Goal: Find contact information: Find contact information

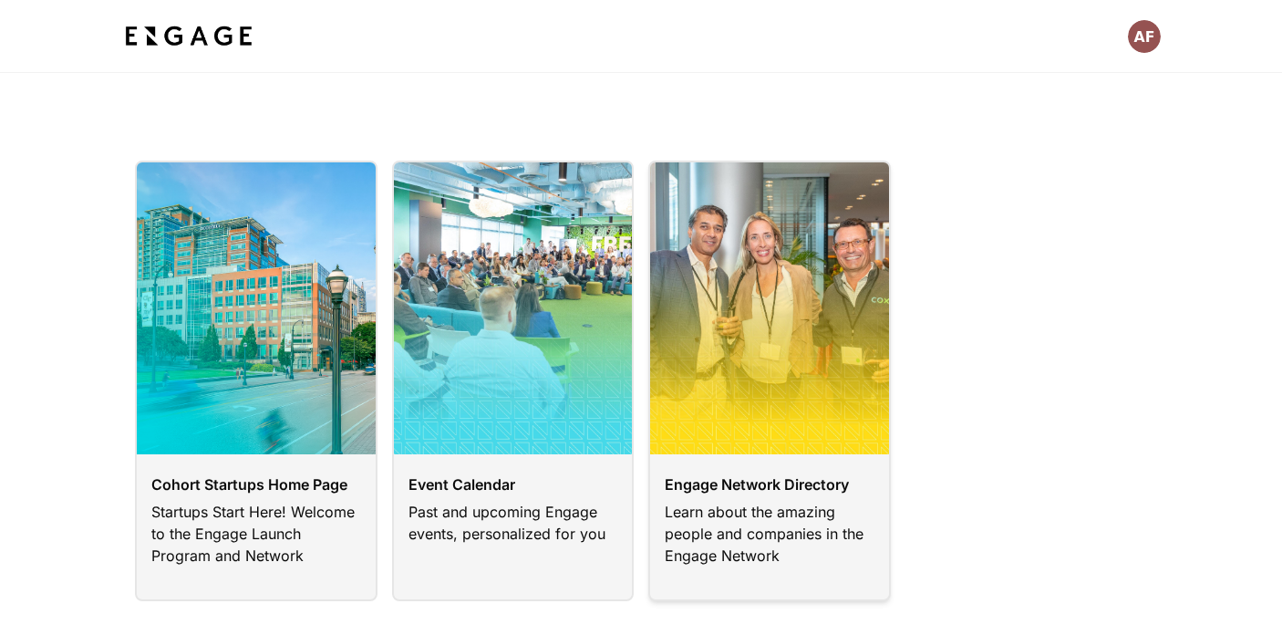
click at [806, 333] on link at bounding box center [769, 380] width 243 height 440
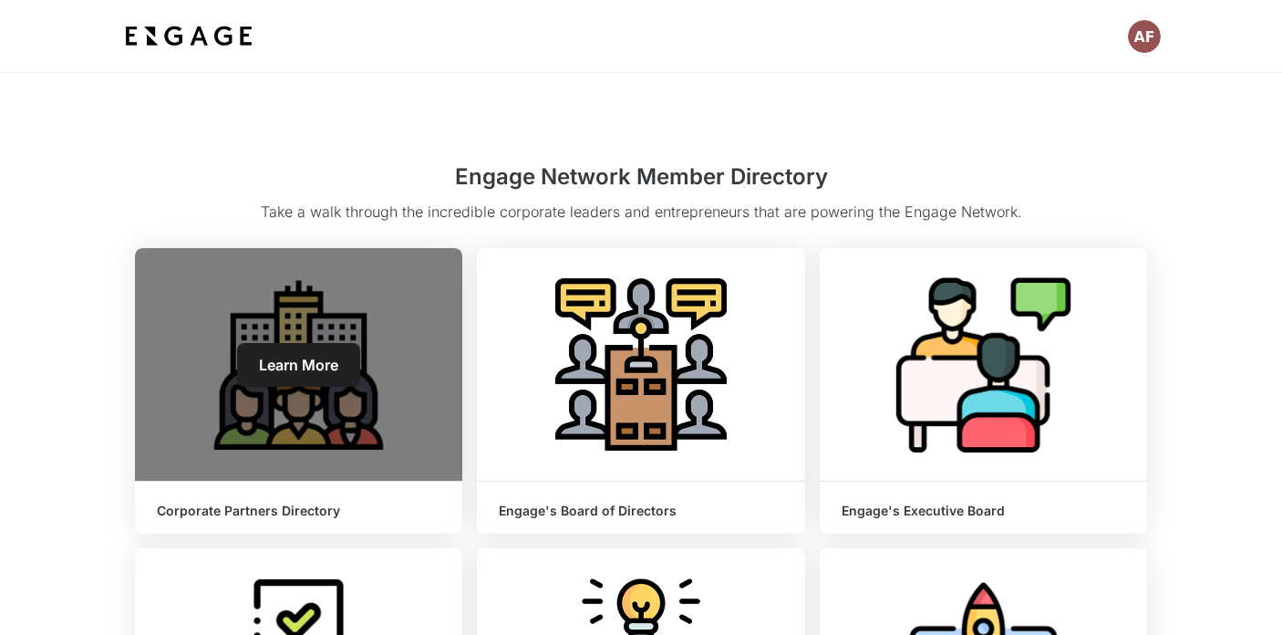
click at [362, 392] on div "Learn More" at bounding box center [298, 364] width 327 height 232
click at [338, 358] on link "Learn More" at bounding box center [298, 365] width 123 height 44
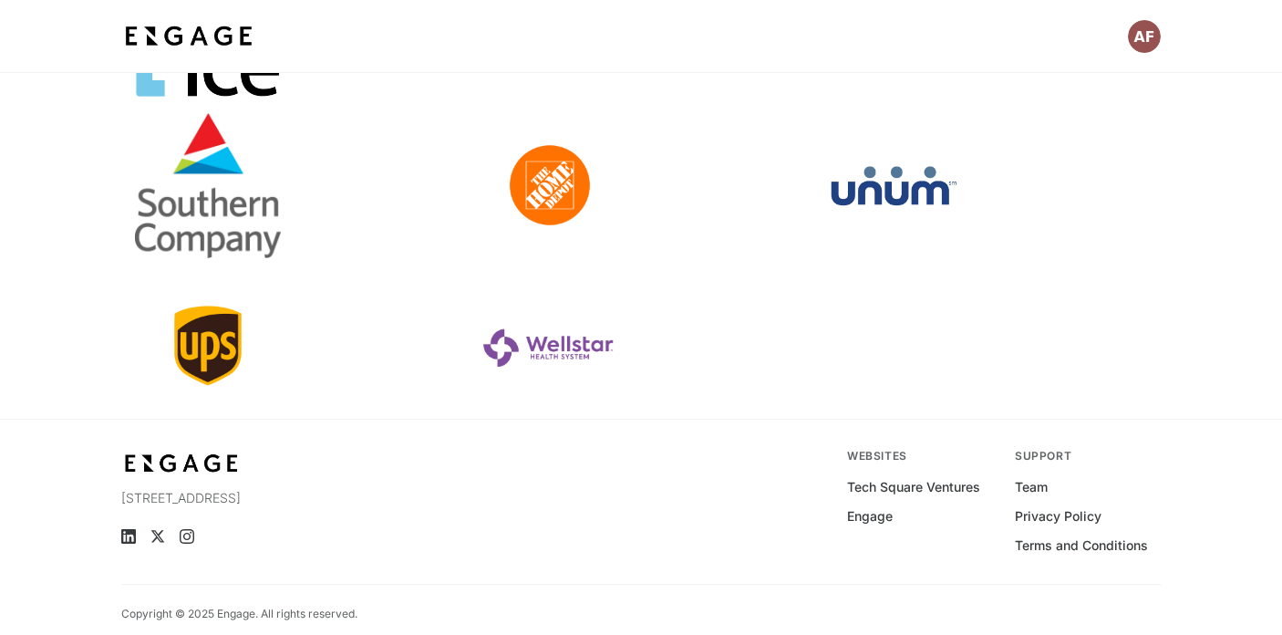
scroll to position [748, 0]
click at [554, 348] on link at bounding box center [640, 345] width 327 height 146
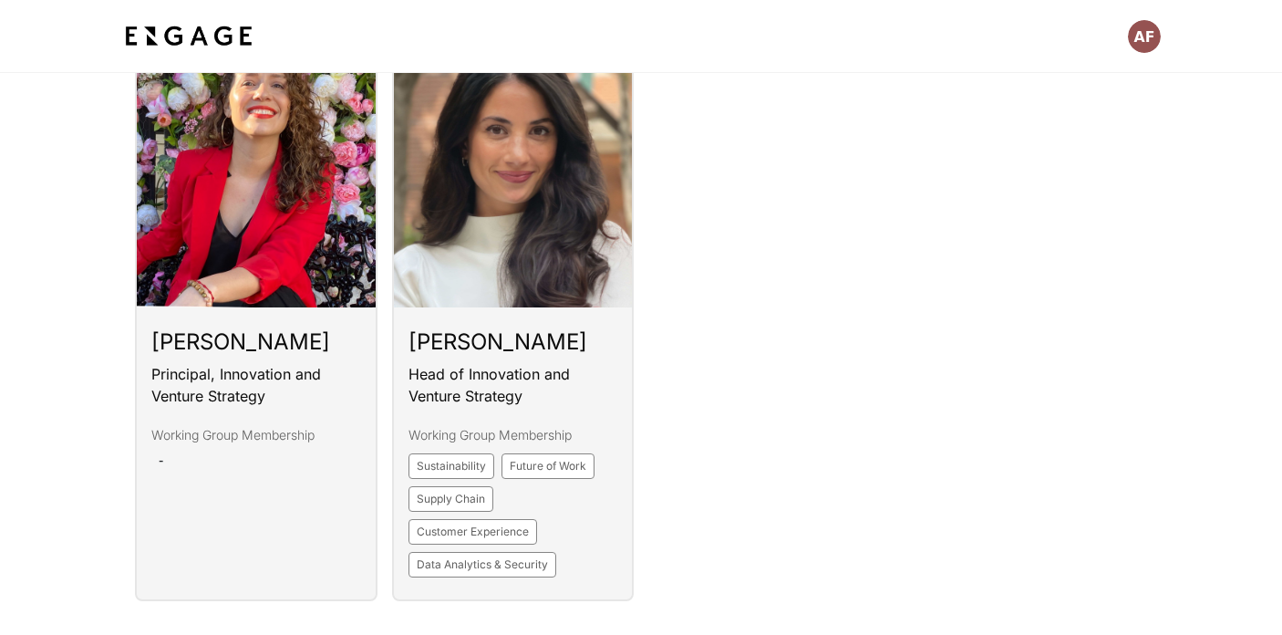
scroll to position [1557, 0]
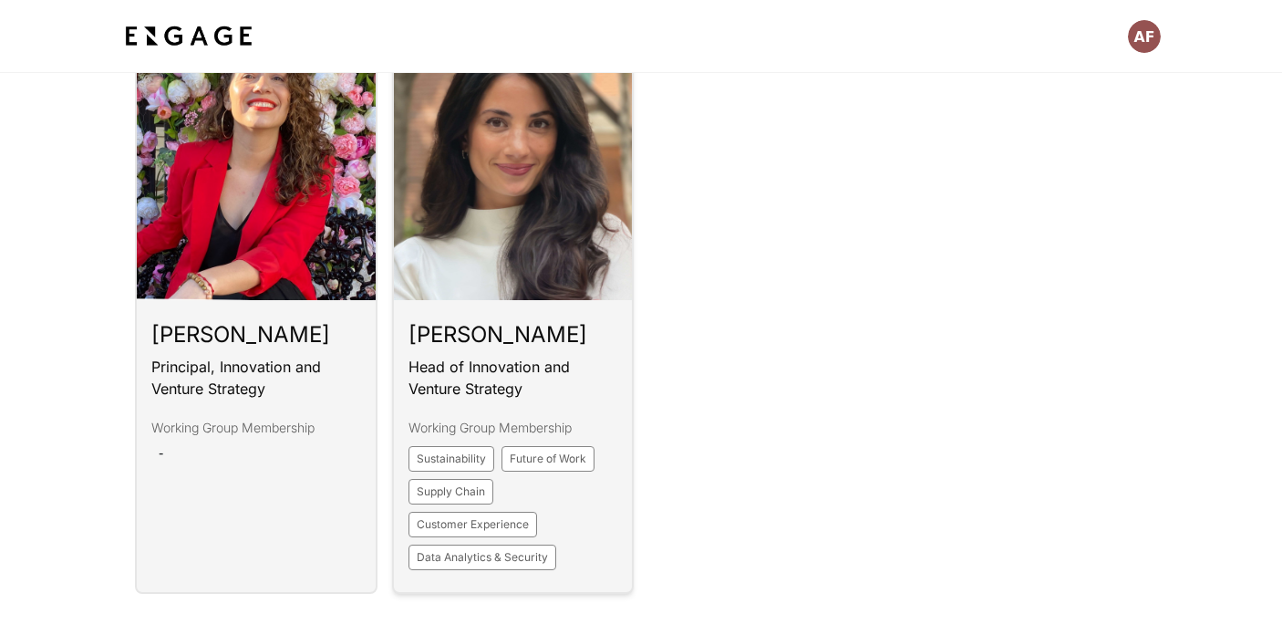
click at [549, 271] on link at bounding box center [513, 299] width 243 height 587
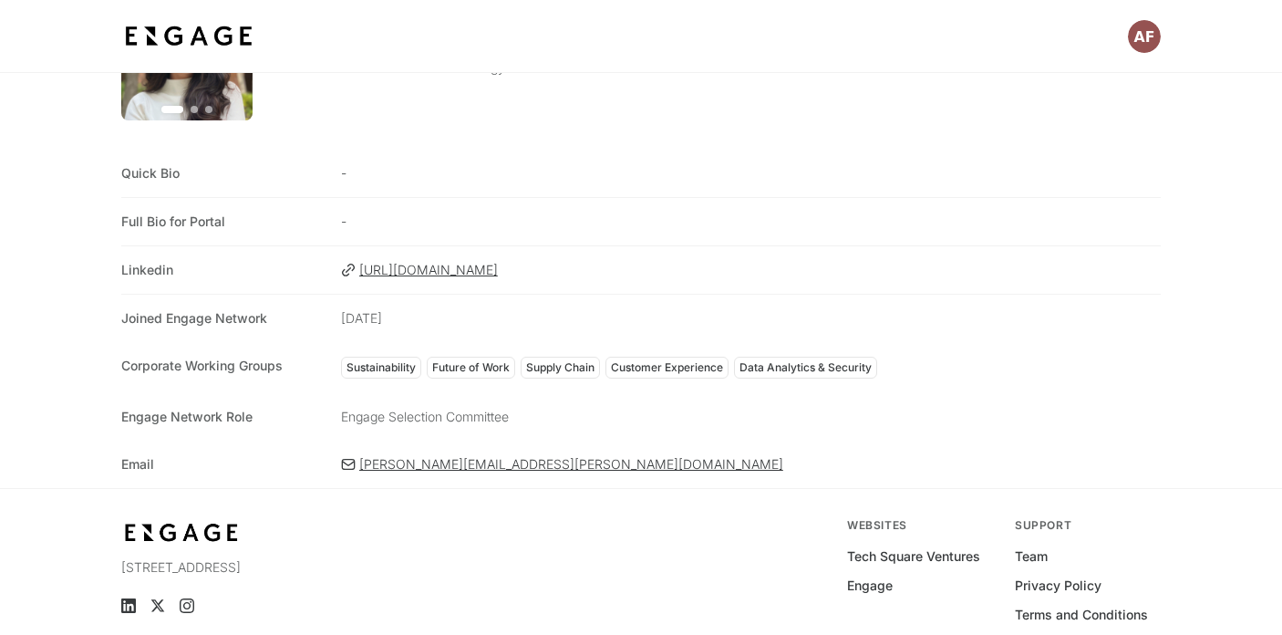
scroll to position [212, 0]
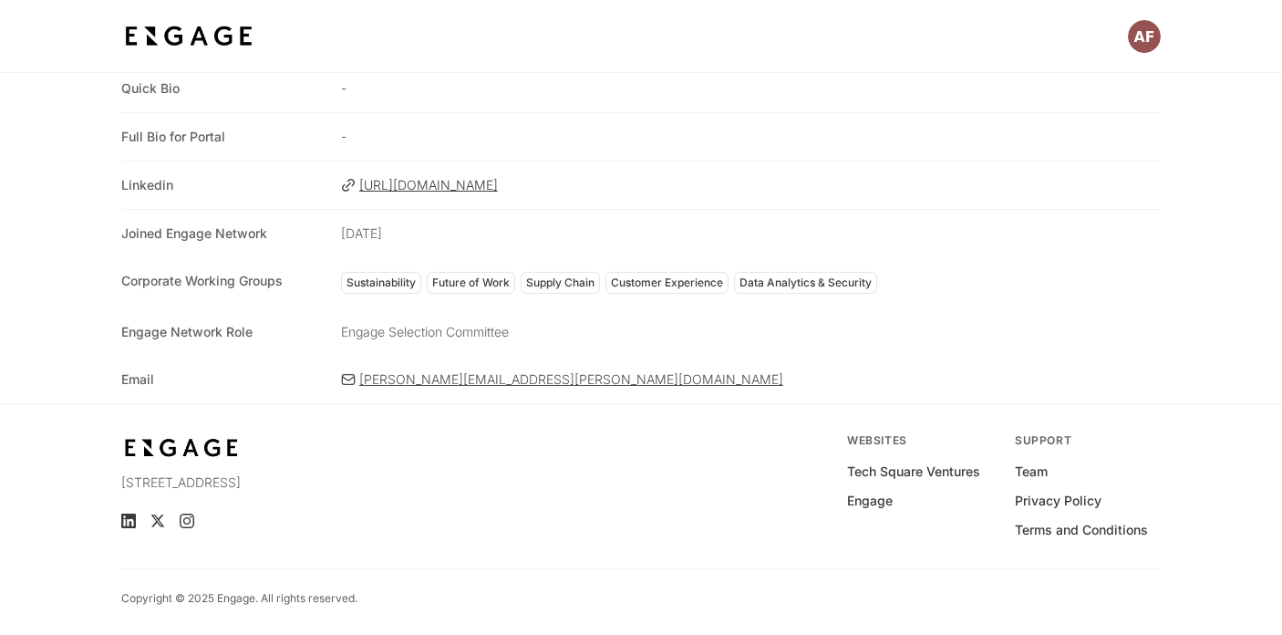
click at [480, 377] on span "[PERSON_NAME][EMAIL_ADDRESS][PERSON_NAME][DOMAIN_NAME]" at bounding box center [759, 379] width 801 height 18
